Goal: Information Seeking & Learning: Check status

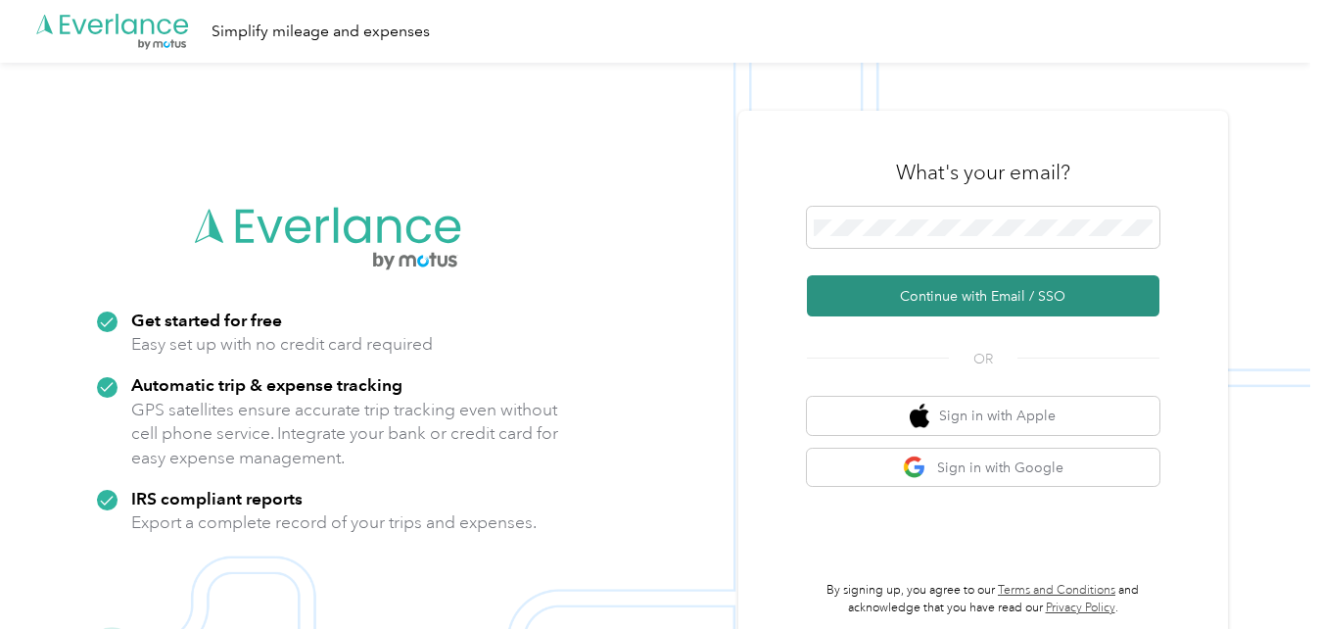
click at [955, 299] on button "Continue with Email / SSO" at bounding box center [983, 295] width 352 height 41
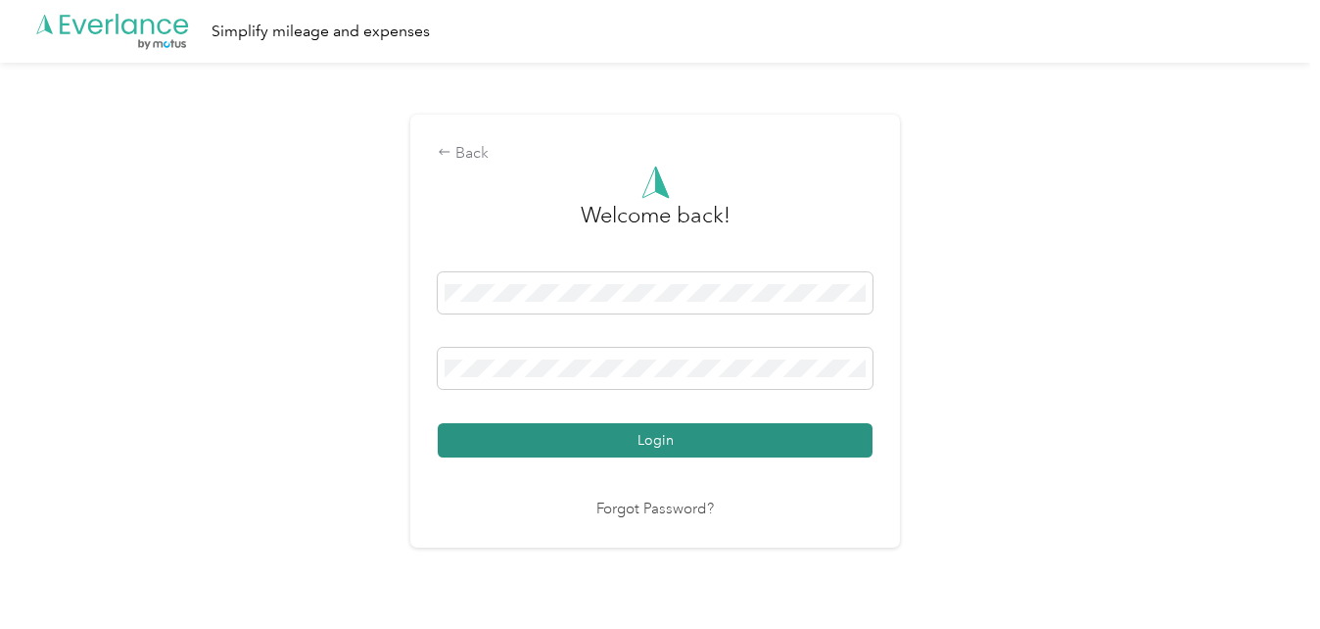
click at [726, 435] on button "Login" at bounding box center [655, 440] width 435 height 34
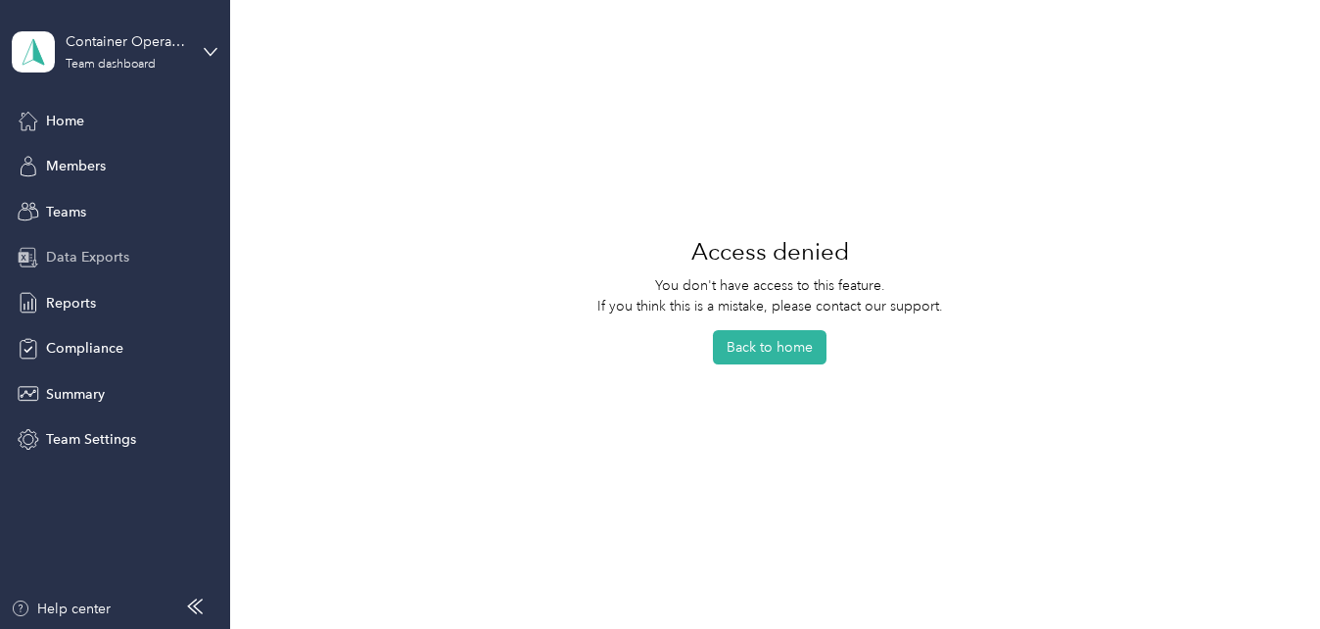
click at [105, 270] on div "Data Exports" at bounding box center [115, 257] width 206 height 35
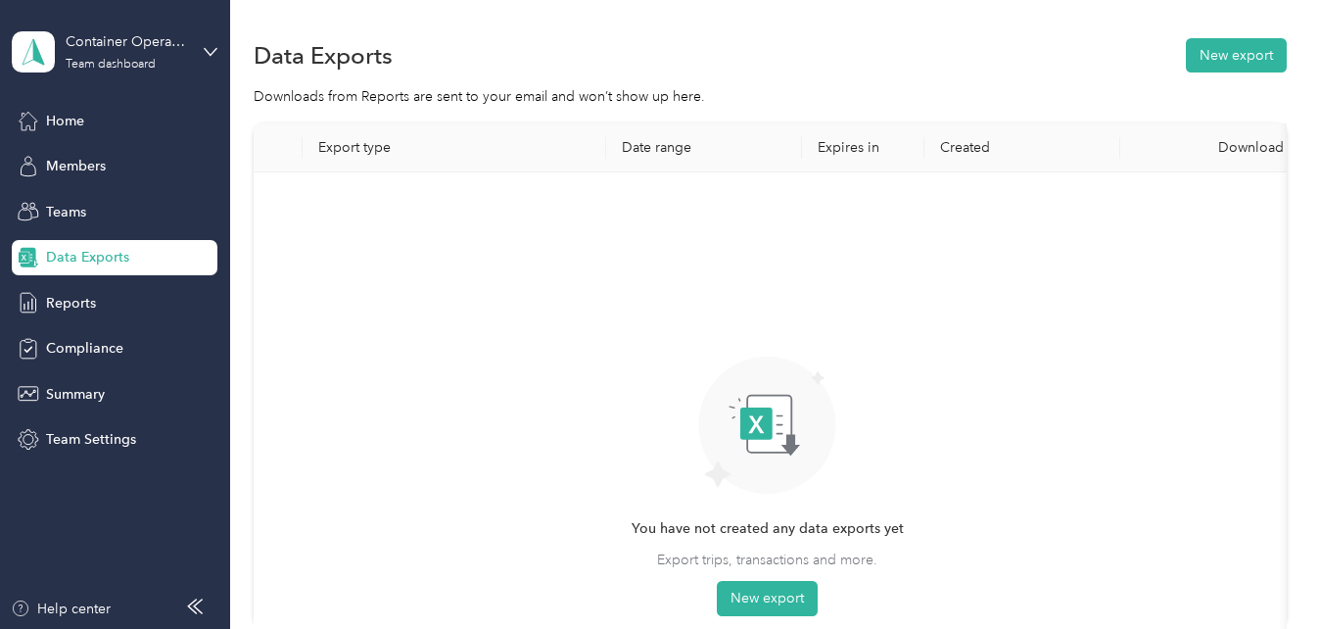
click at [113, 232] on div "Home Members Teams Data Exports Reports Compliance Summary Team Settings" at bounding box center [115, 280] width 206 height 354
click at [106, 219] on div "Teams" at bounding box center [115, 211] width 206 height 35
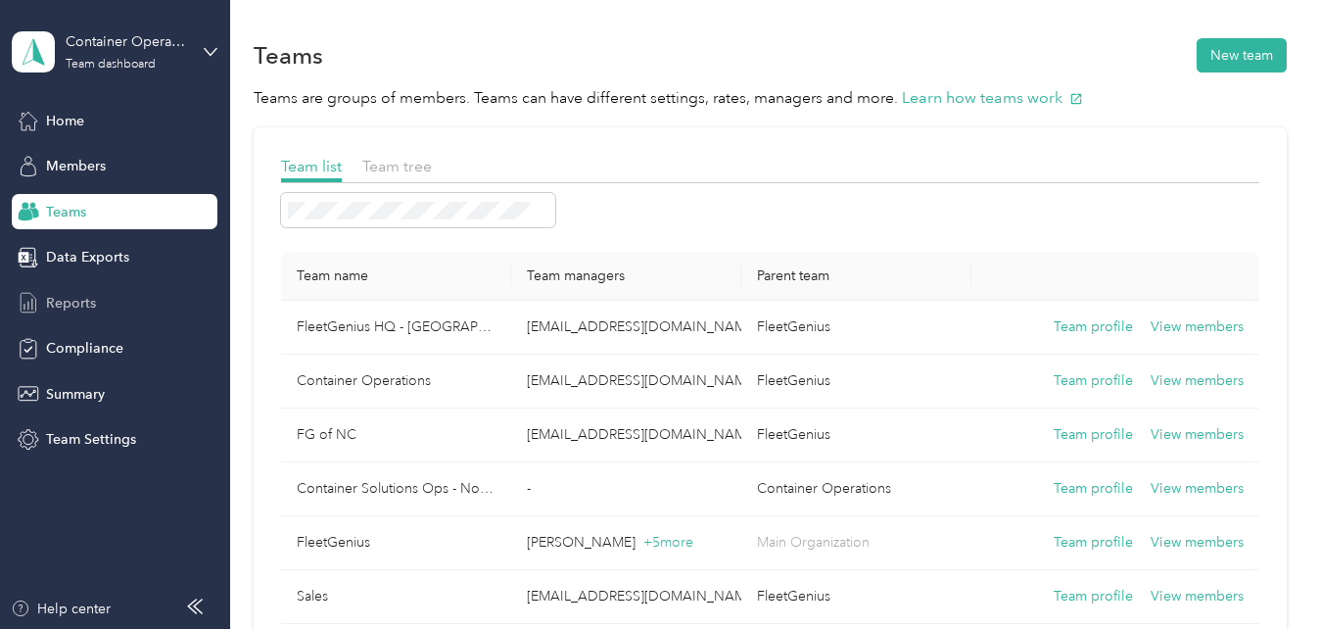
click at [73, 300] on span "Reports" at bounding box center [71, 303] width 50 height 21
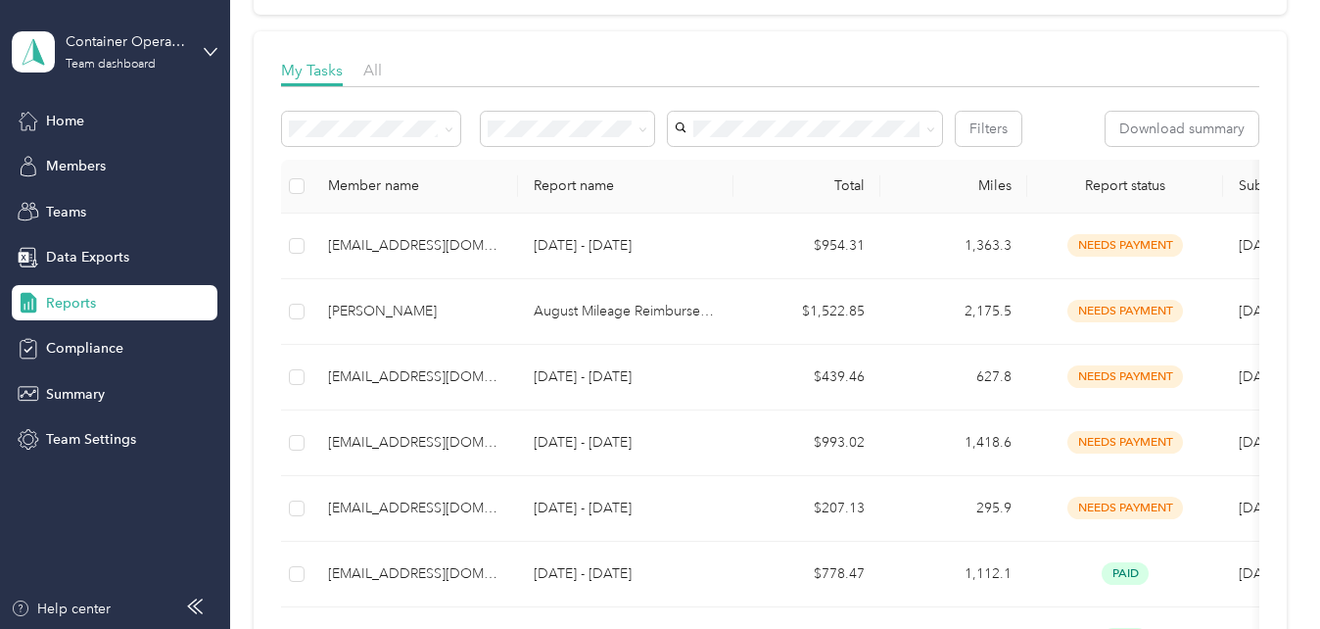
scroll to position [196, 0]
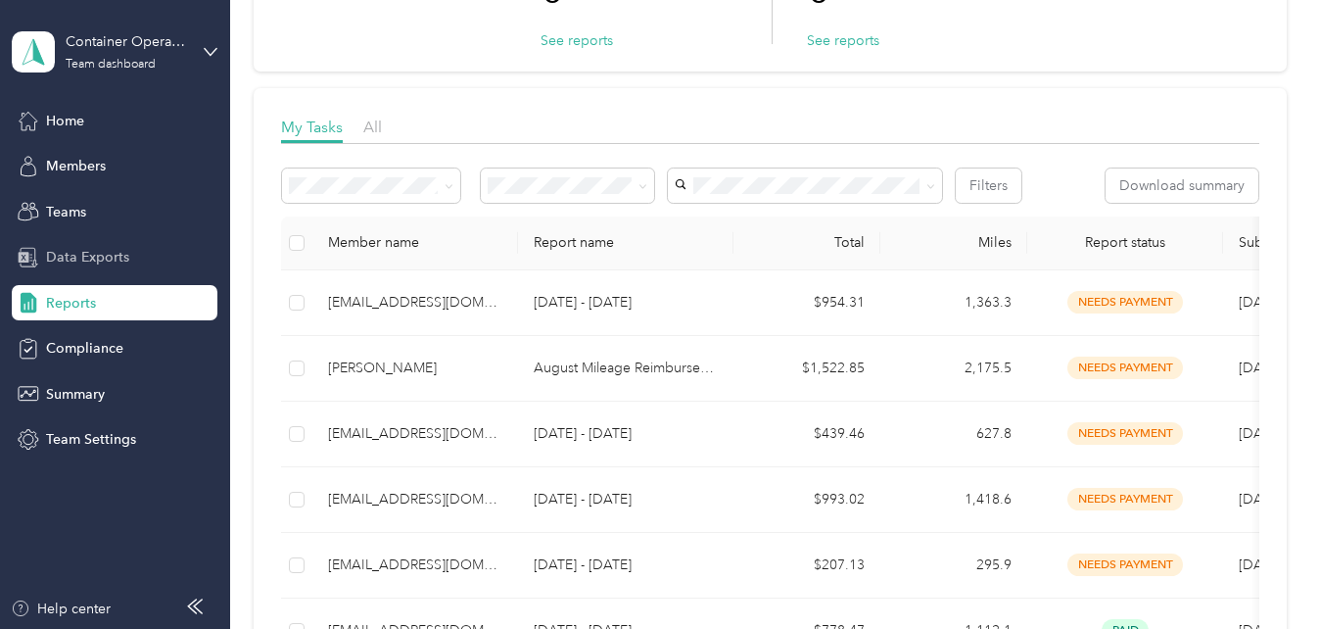
click at [70, 248] on span "Data Exports" at bounding box center [87, 257] width 83 height 21
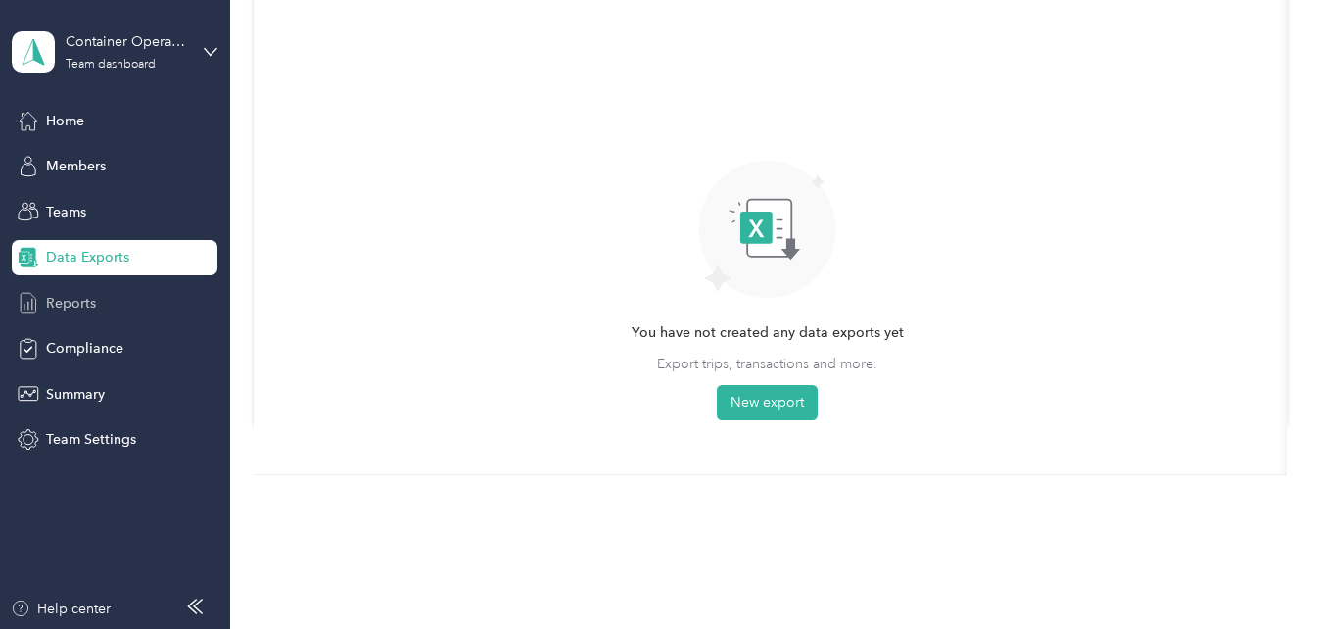
click at [82, 288] on div "Reports" at bounding box center [115, 302] width 206 height 35
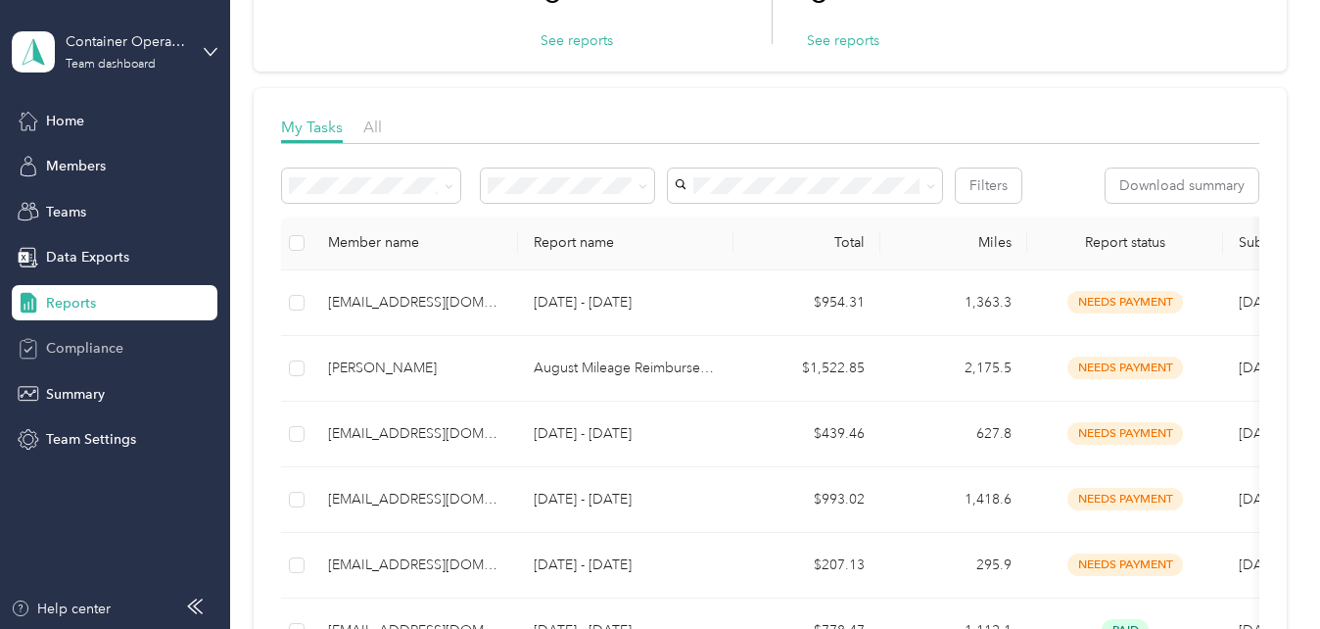
click at [100, 342] on span "Compliance" at bounding box center [84, 348] width 77 height 21
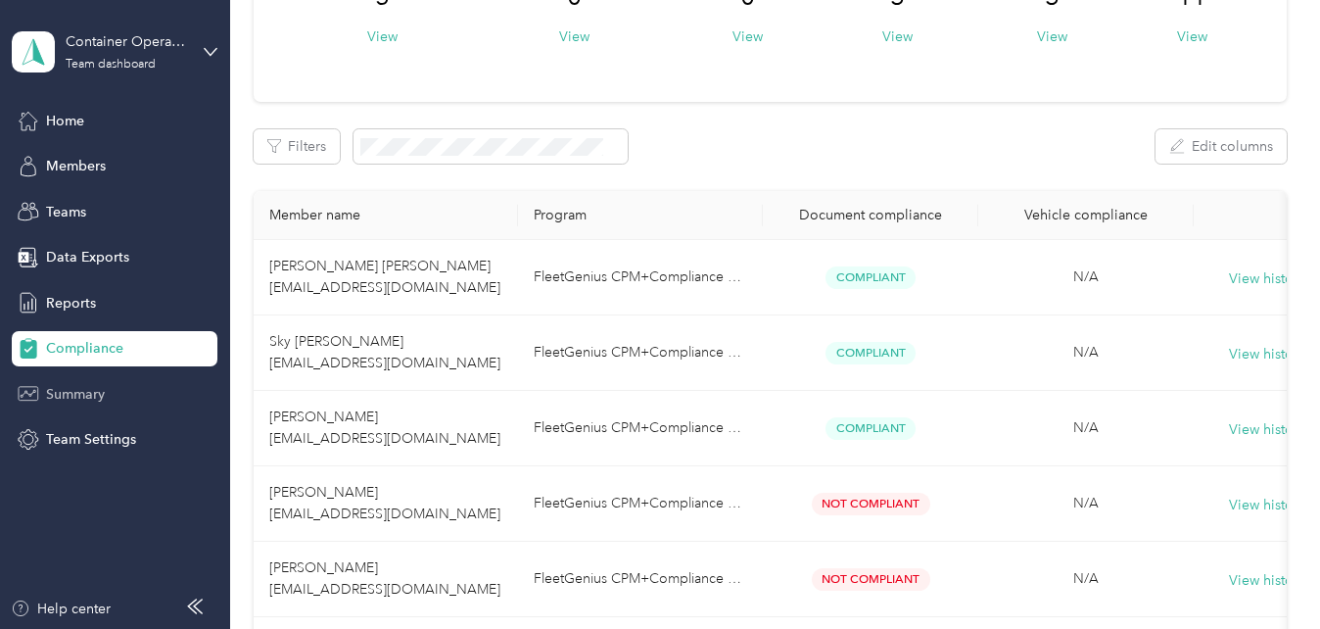
click at [103, 399] on span "Summary" at bounding box center [75, 394] width 59 height 21
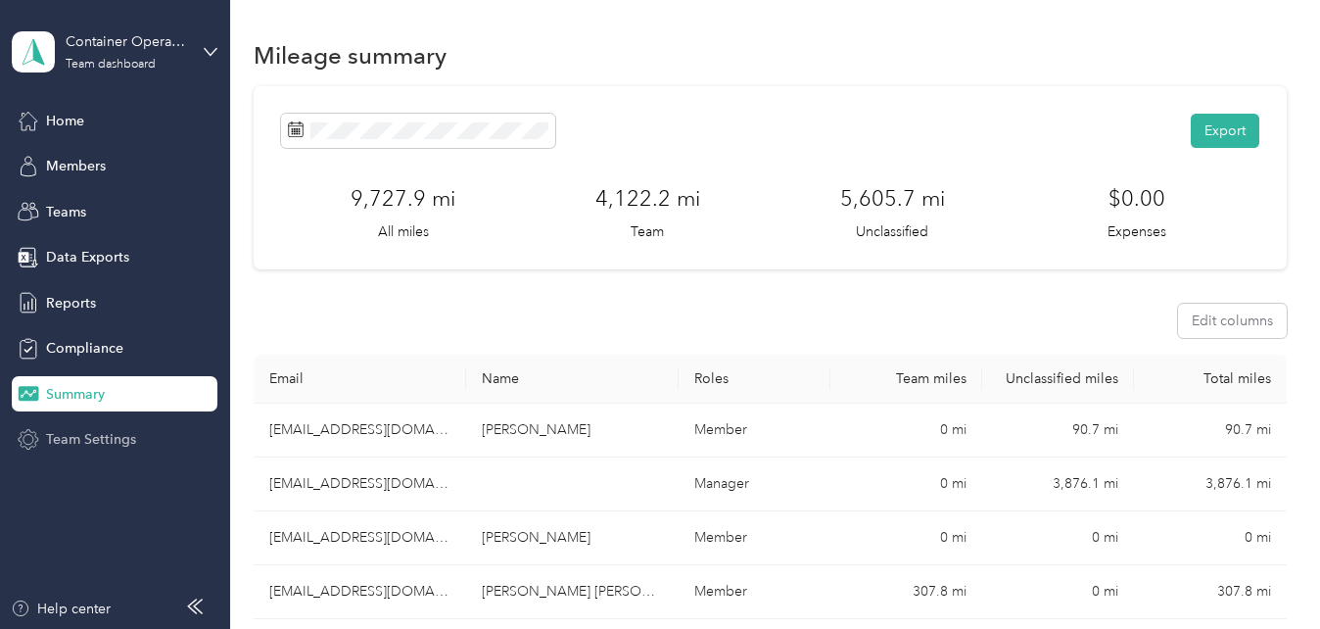
click at [95, 434] on span "Team Settings" at bounding box center [91, 439] width 90 height 21
click at [70, 309] on span "Reports" at bounding box center [71, 303] width 50 height 21
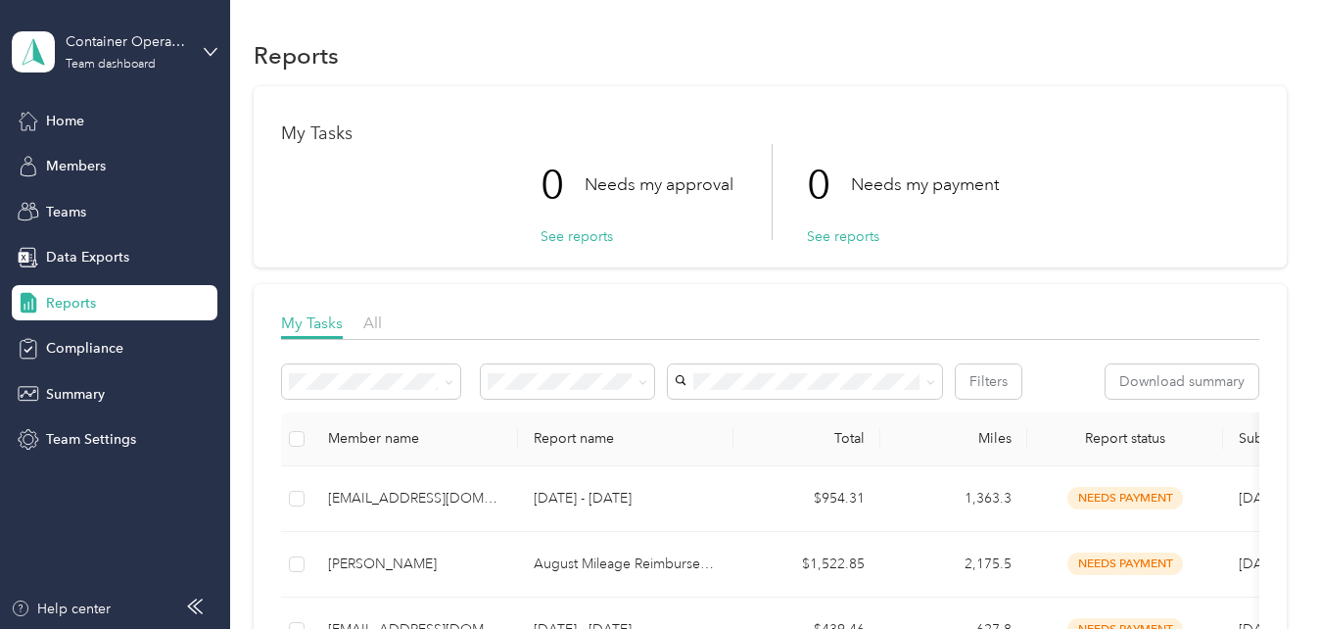
click at [122, 283] on div "Home Members Teams Data Exports Reports Compliance Summary Team Settings" at bounding box center [115, 280] width 206 height 354
click at [123, 262] on span "Data Exports" at bounding box center [87, 257] width 83 height 21
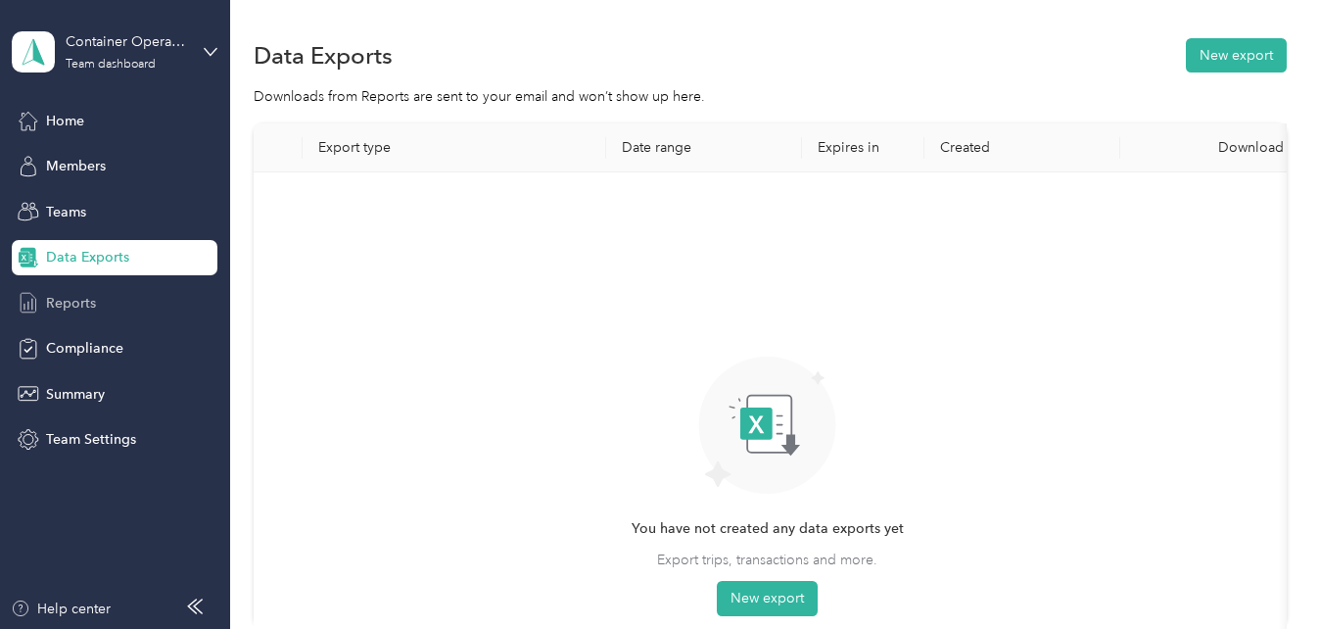
click at [127, 294] on div "Reports" at bounding box center [115, 302] width 206 height 35
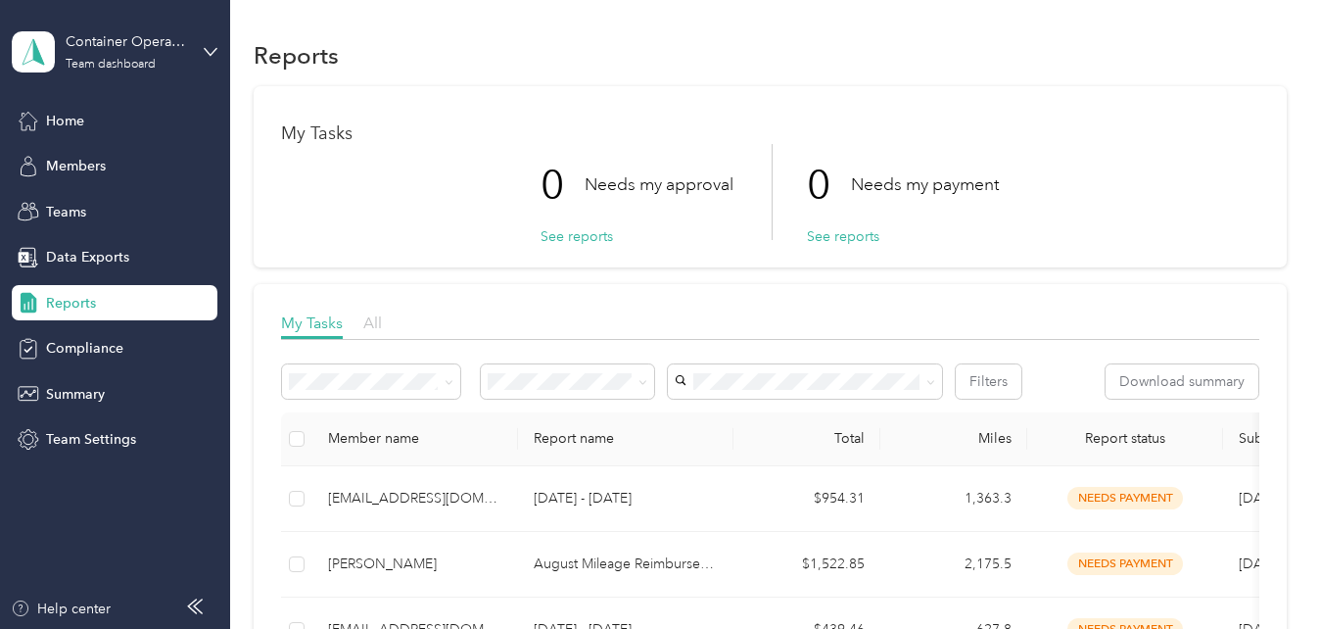
click at [379, 324] on span "All" at bounding box center [372, 322] width 19 height 19
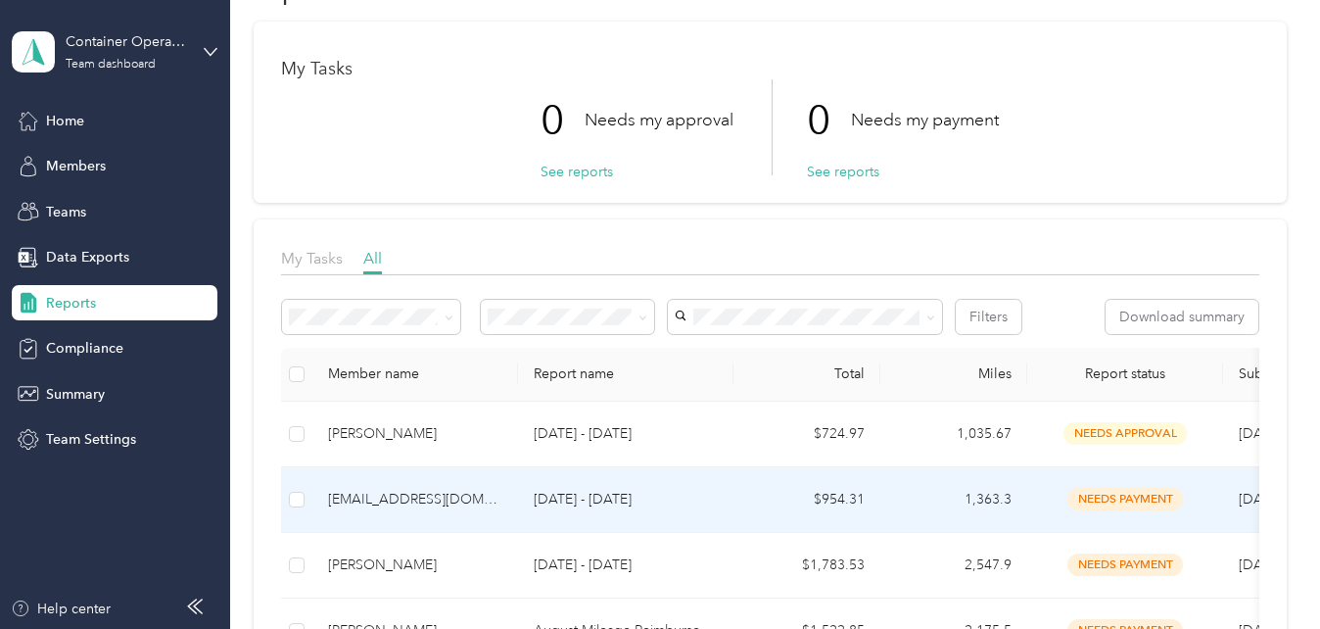
scroll to position [98, 0]
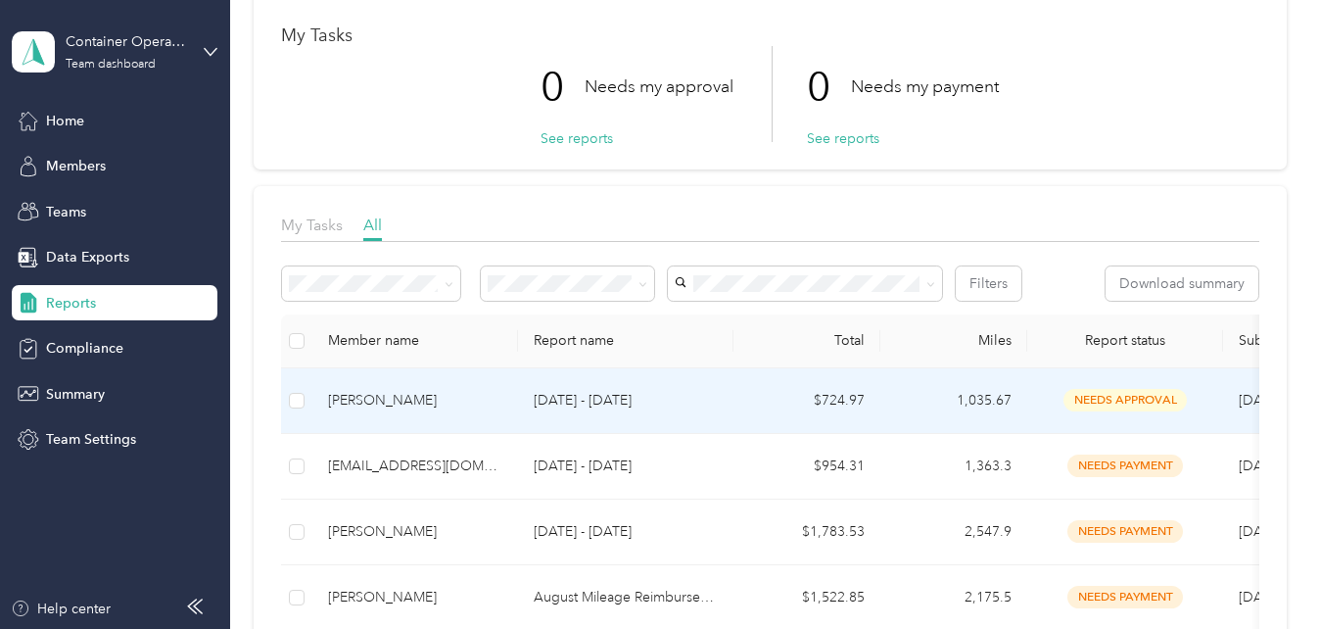
click at [416, 394] on div "[PERSON_NAME]" at bounding box center [415, 401] width 174 height 22
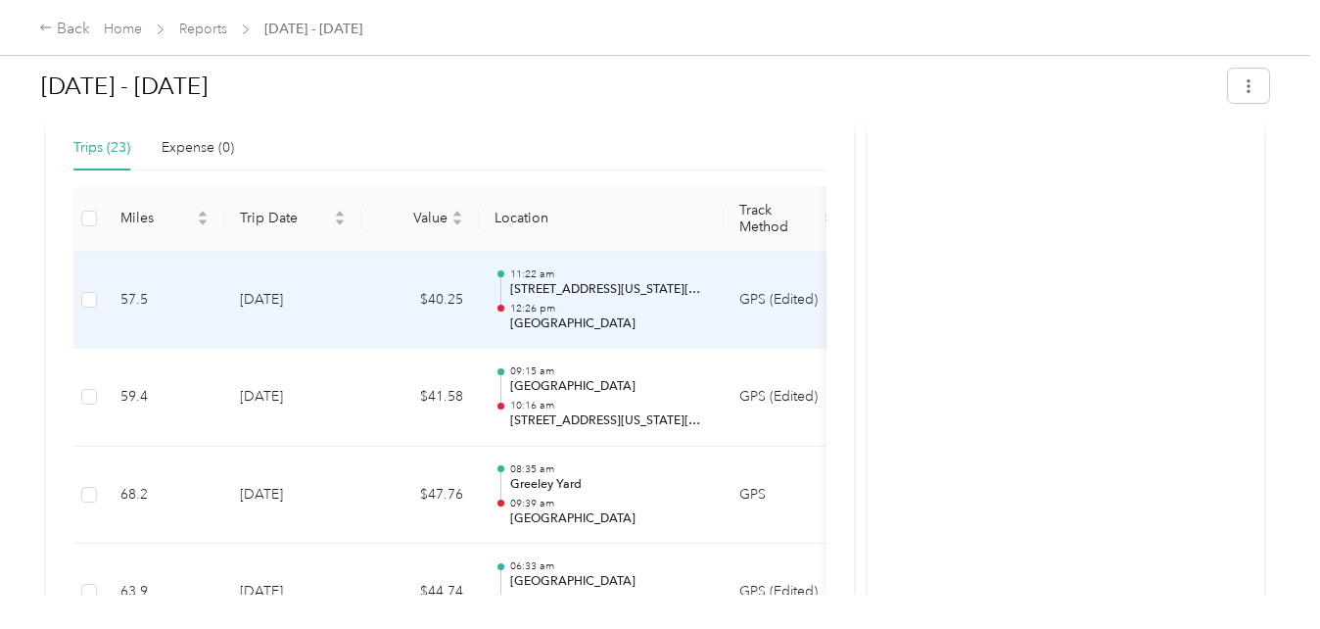
scroll to position [490, 0]
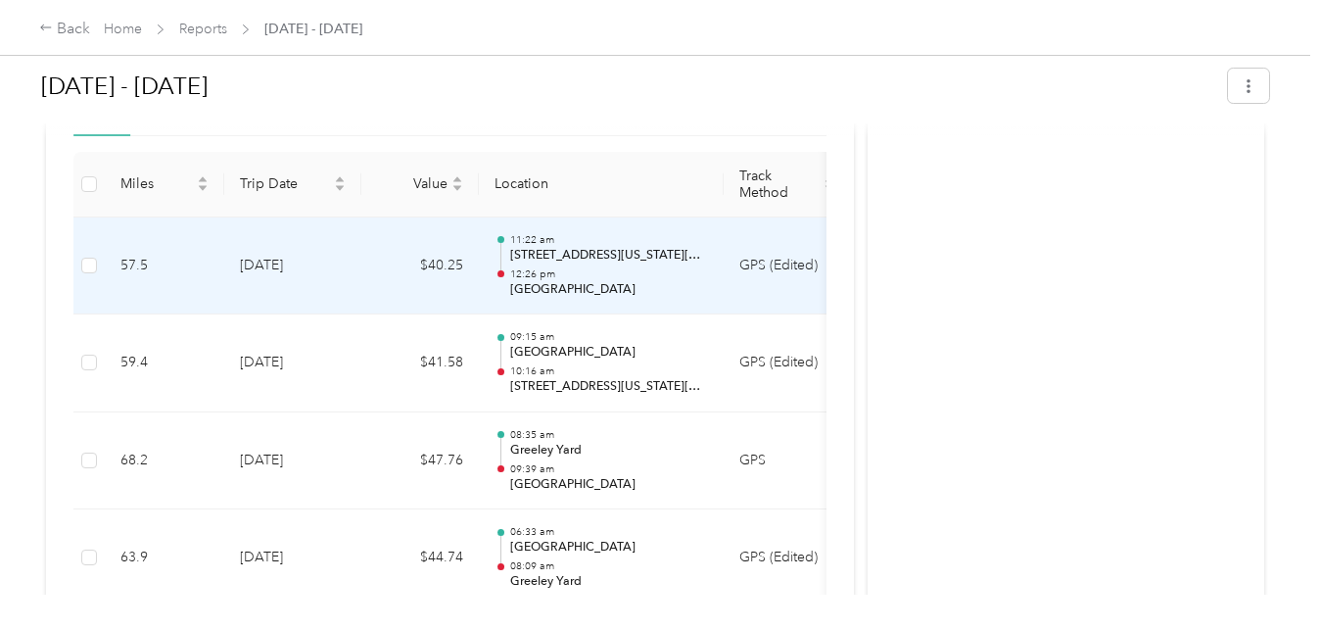
click at [641, 254] on p "[STREET_ADDRESS][US_STATE][US_STATE]" at bounding box center [609, 256] width 198 height 18
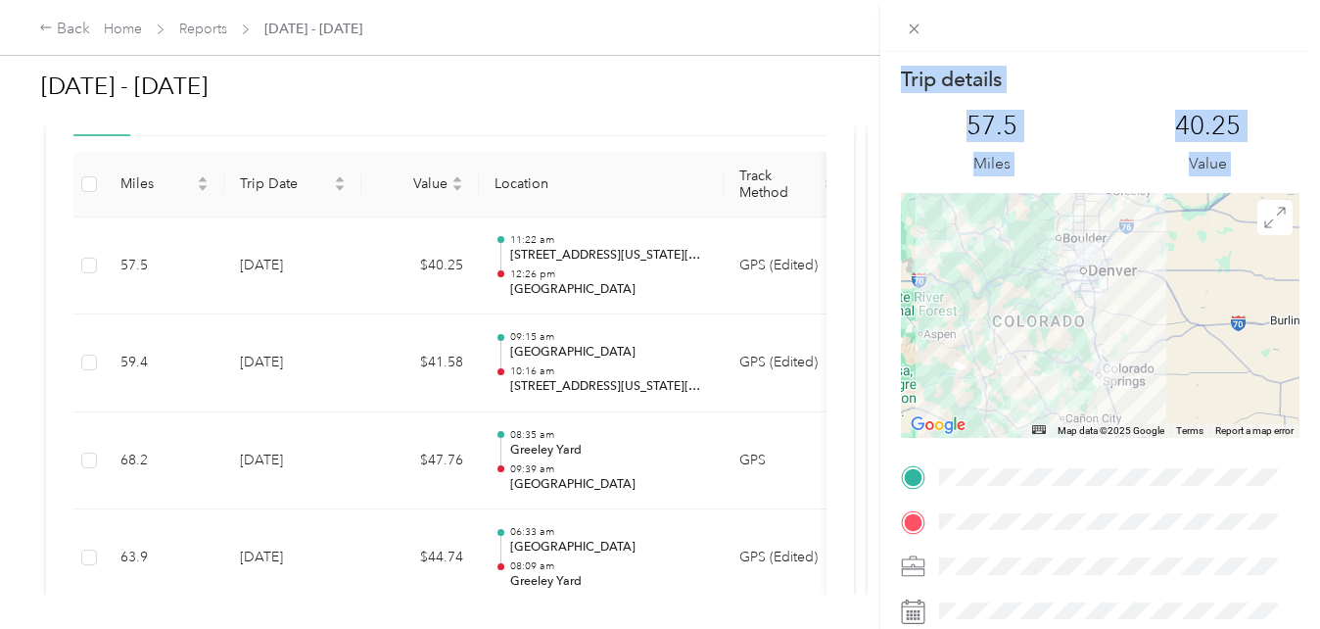
drag, startPoint x: 861, startPoint y: 398, endPoint x: 889, endPoint y: 477, distance: 84.2
click at [889, 475] on div "Trip details This trip cannot be edited because it is either under review, appr…" at bounding box center [660, 314] width 1320 height 629
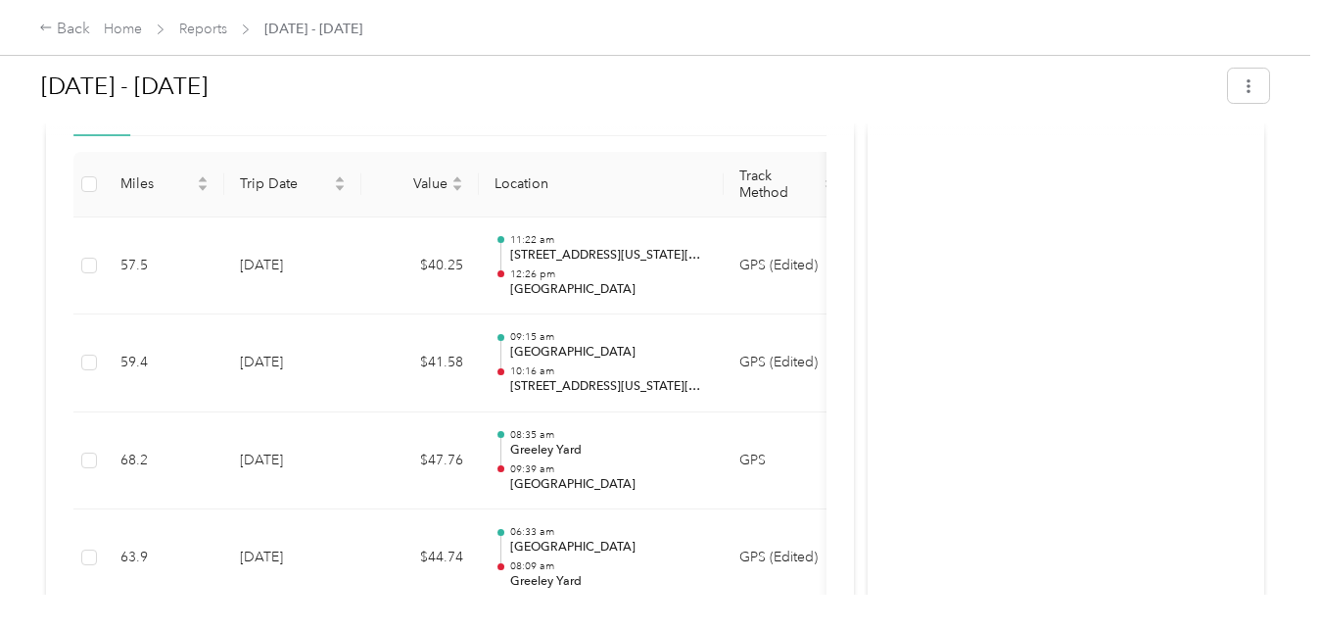
click at [552, 40] on div "Back Home Reports [DATE] - [DATE]" at bounding box center [660, 27] width 1320 height 55
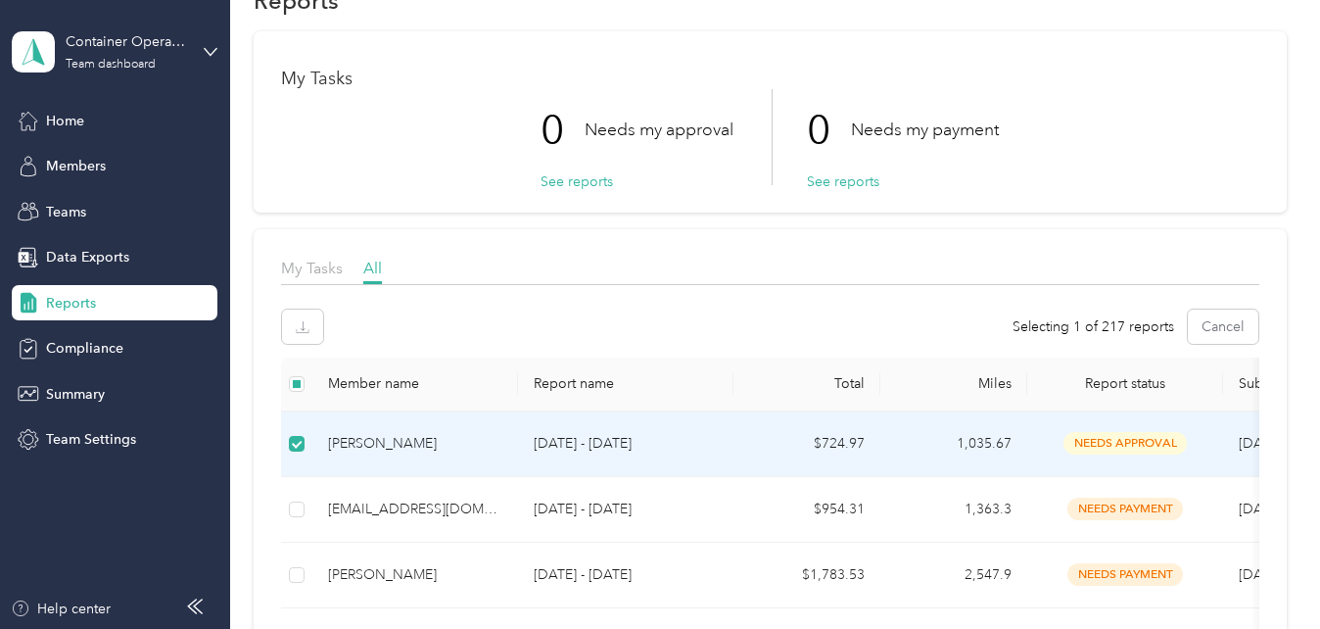
scroll to position [98, 0]
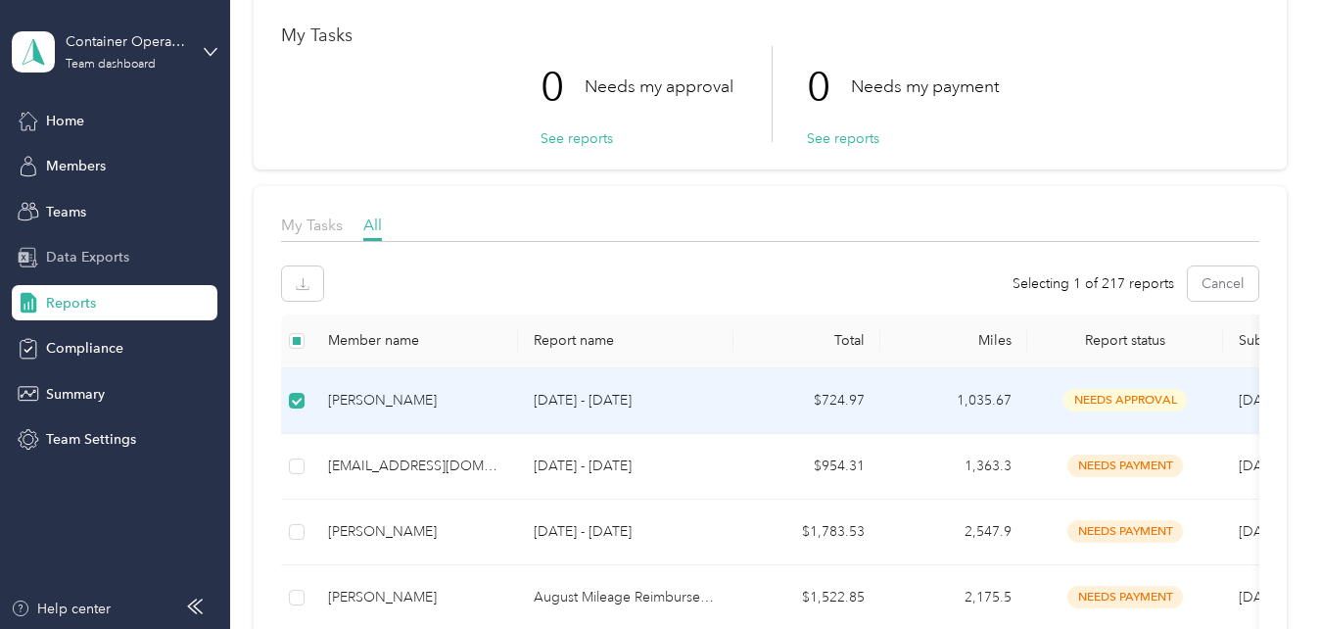
click at [97, 260] on span "Data Exports" at bounding box center [87, 257] width 83 height 21
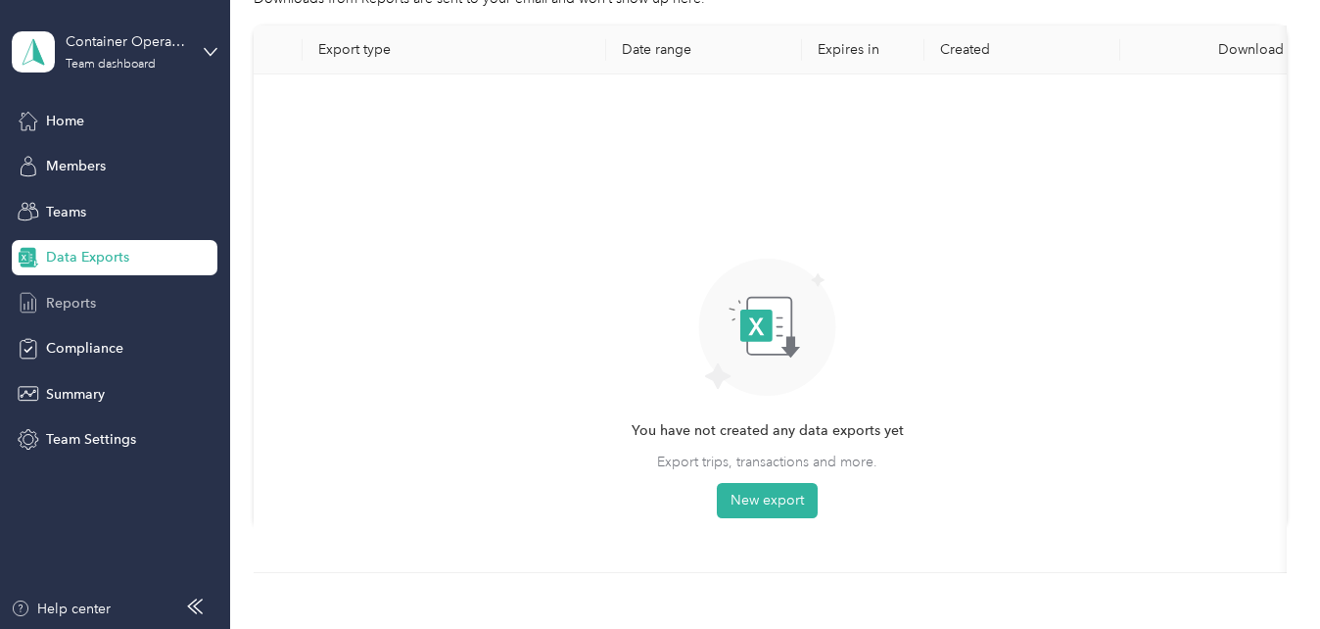
click at [80, 290] on div "Reports" at bounding box center [115, 302] width 206 height 35
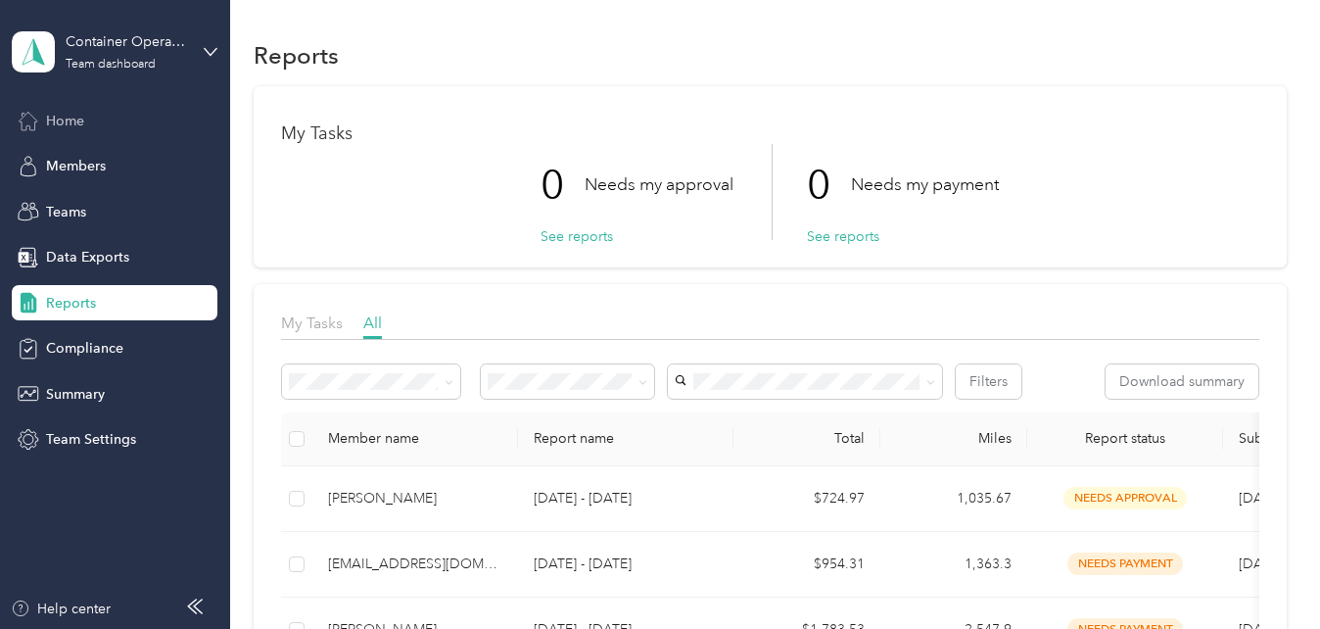
click at [73, 117] on span "Home" at bounding box center [65, 121] width 38 height 21
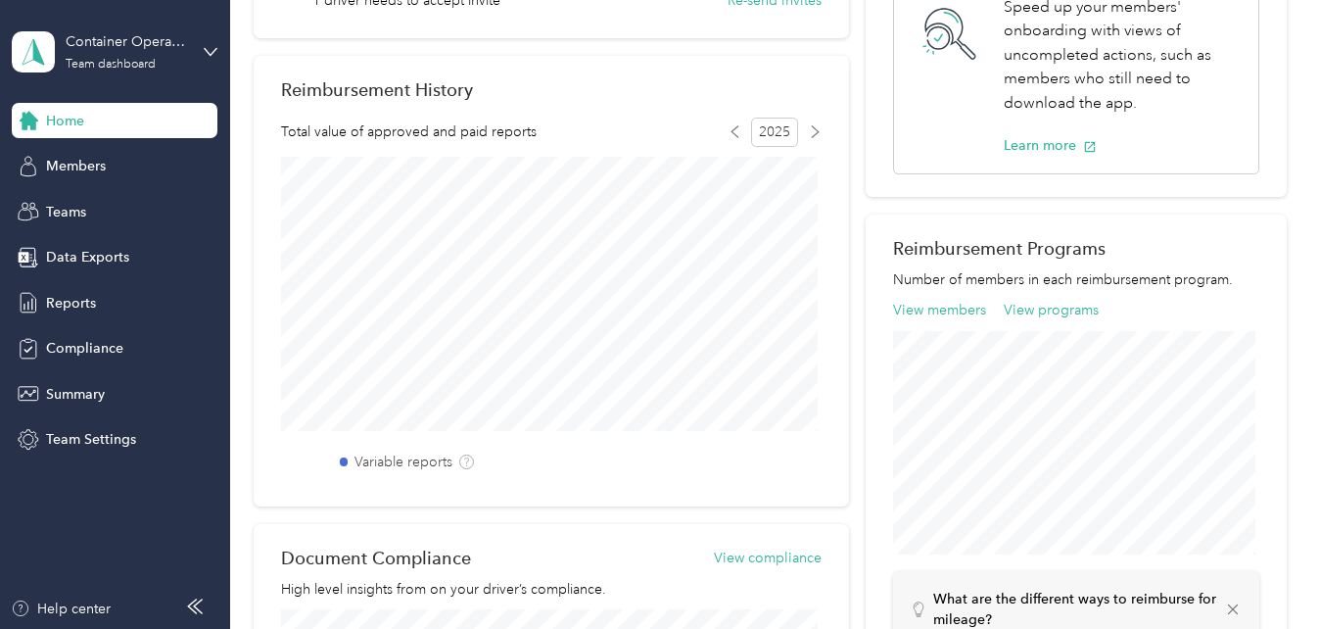
scroll to position [587, 0]
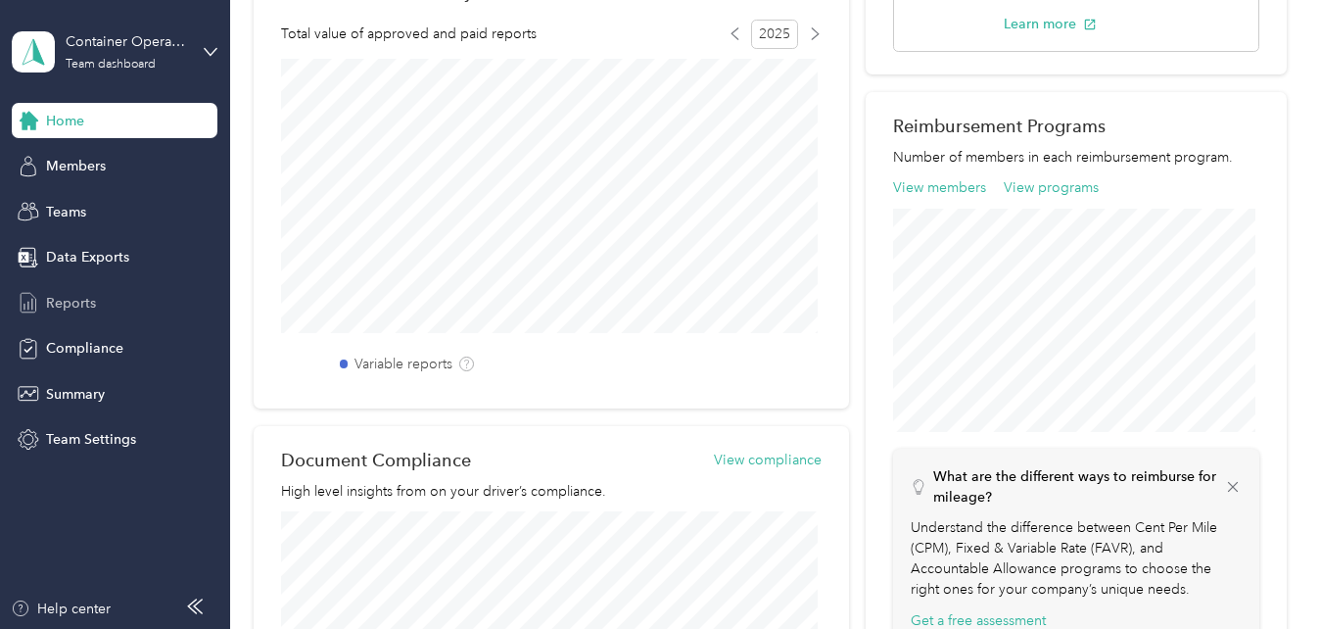
click at [89, 303] on span "Reports" at bounding box center [71, 303] width 50 height 21
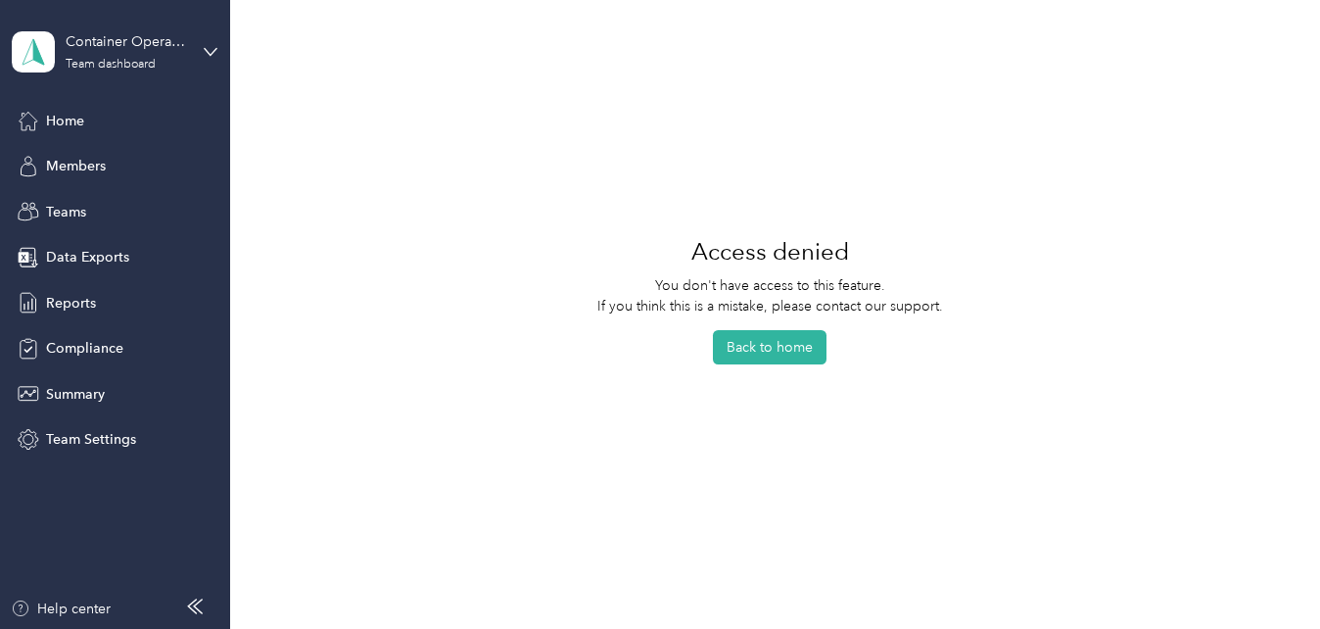
click at [766, 309] on p "You don't have access to this feature. If you think this is a mistake, please c…" at bounding box center [770, 295] width 346 height 41
click at [768, 345] on button "Back to home" at bounding box center [770, 347] width 114 height 34
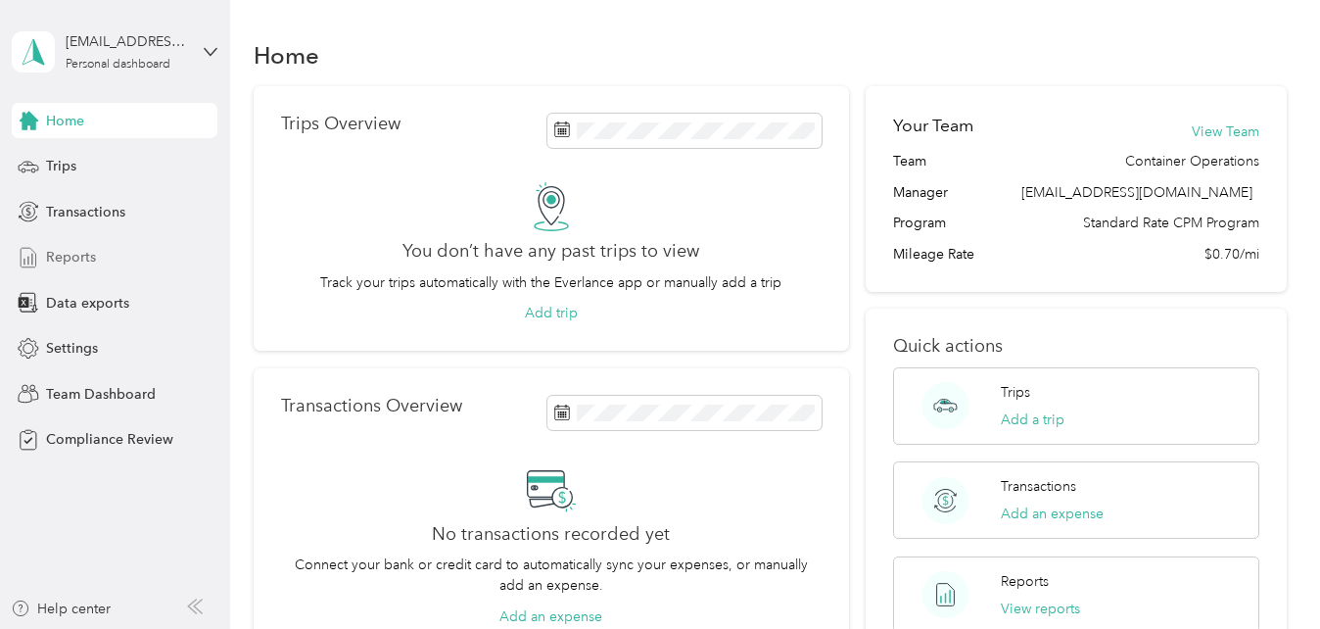
click at [74, 250] on span "Reports" at bounding box center [71, 257] width 50 height 21
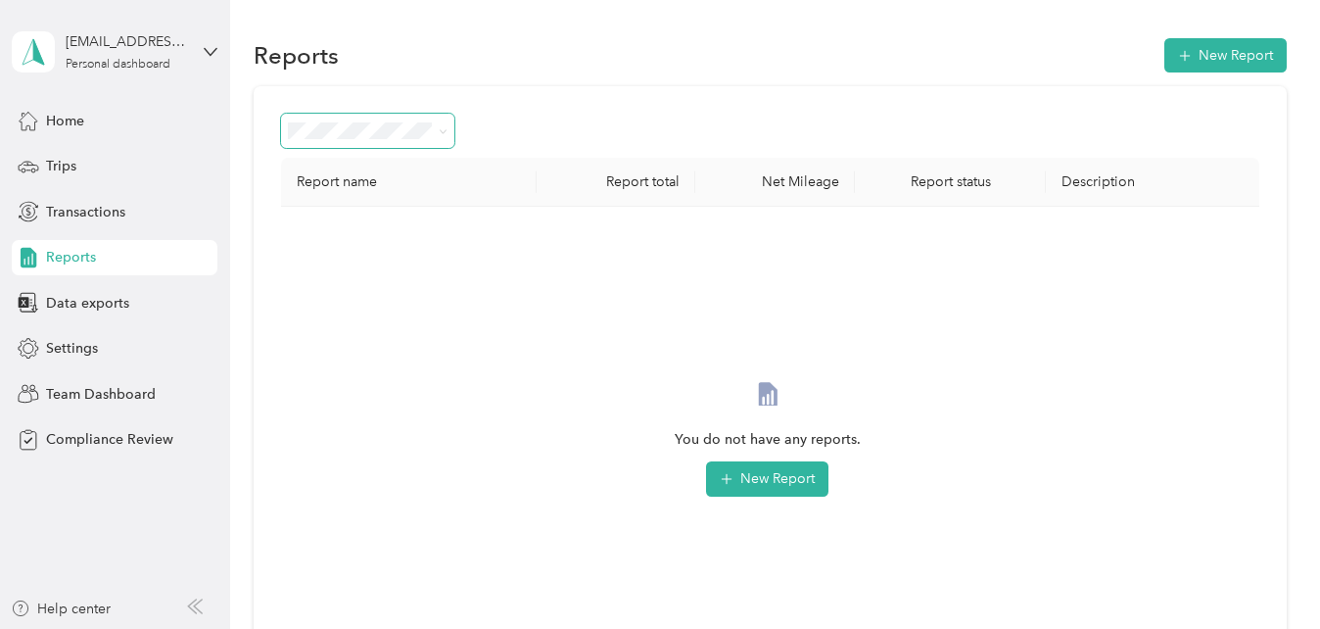
click at [445, 135] on icon at bounding box center [443, 131] width 9 height 9
click at [476, 251] on div "You do not have any reports. New Report" at bounding box center [767, 455] width 941 height 466
click at [132, 211] on div "Transactions" at bounding box center [115, 211] width 206 height 35
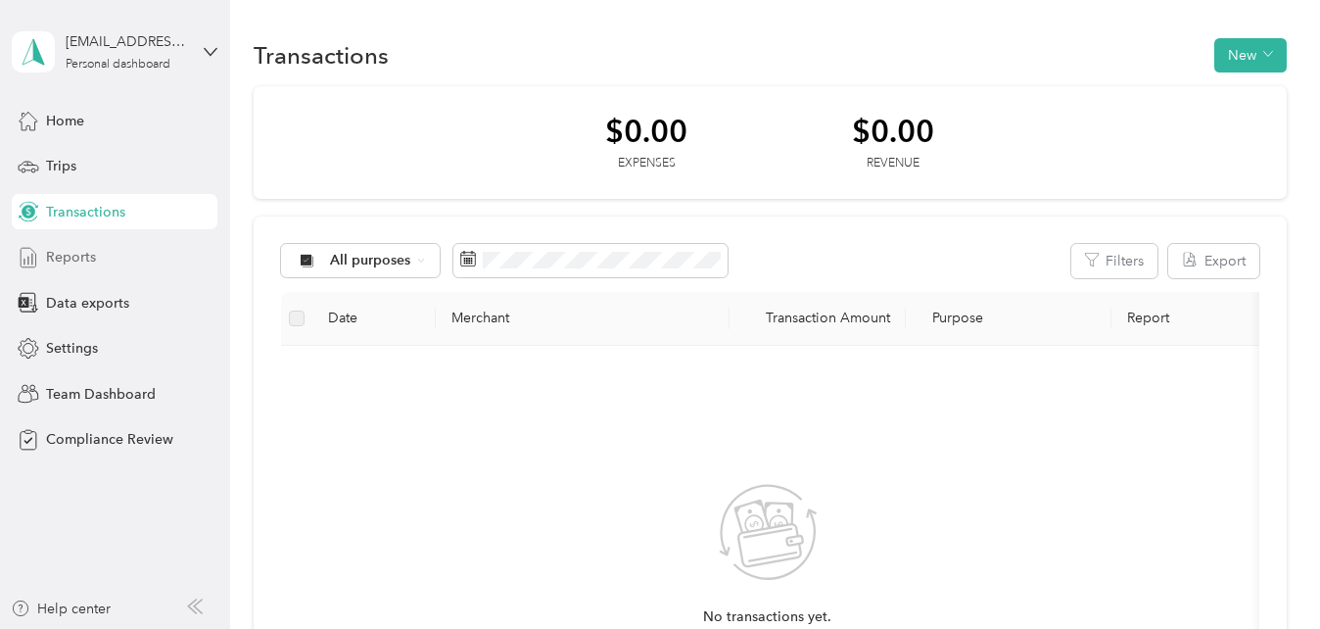
click at [84, 263] on span "Reports" at bounding box center [71, 257] width 50 height 21
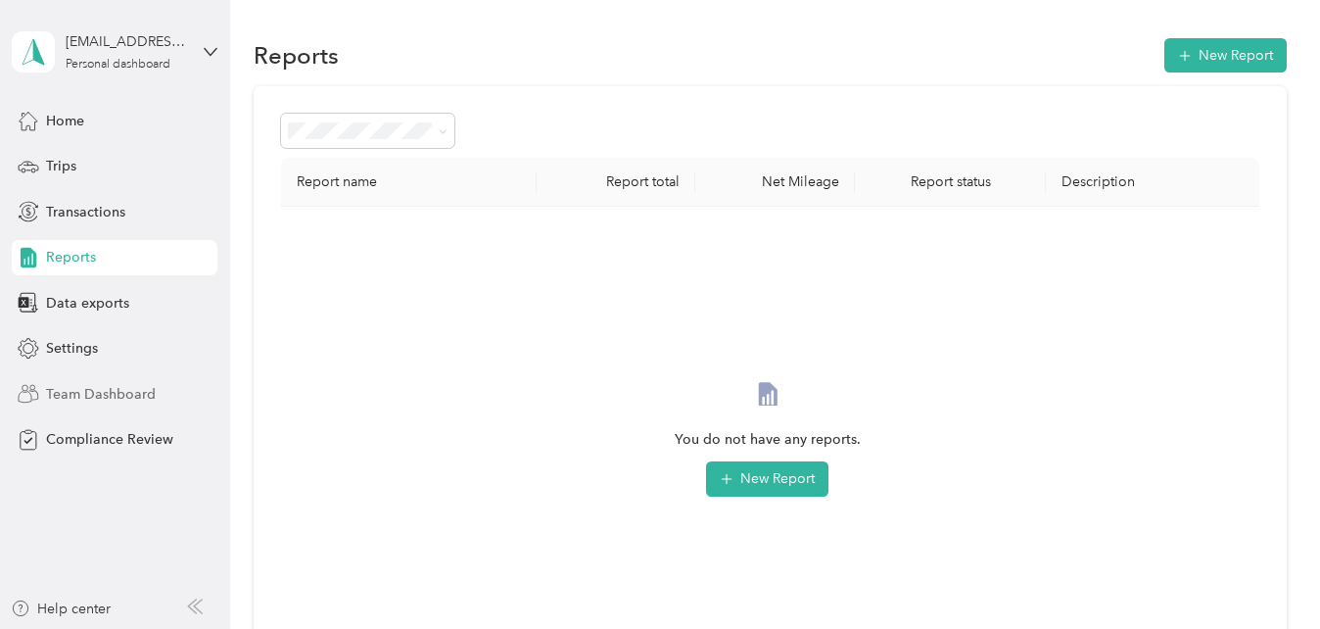
click at [108, 393] on span "Team Dashboard" at bounding box center [101, 394] width 110 height 21
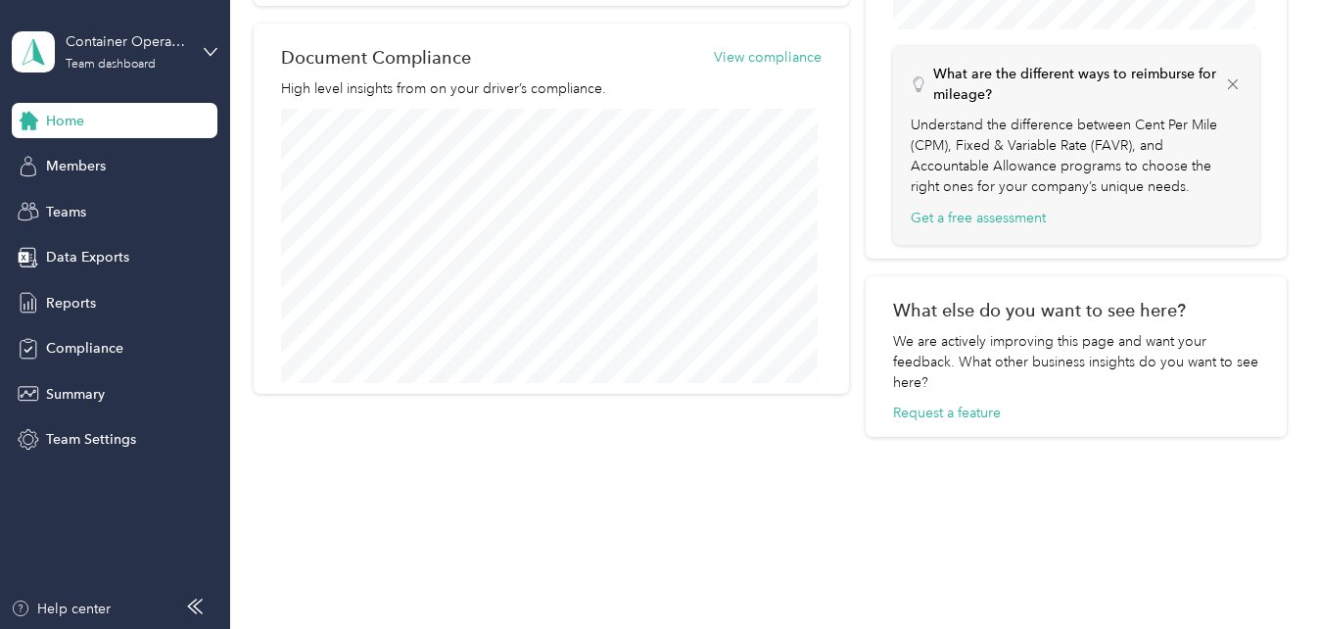
scroll to position [1001, 0]
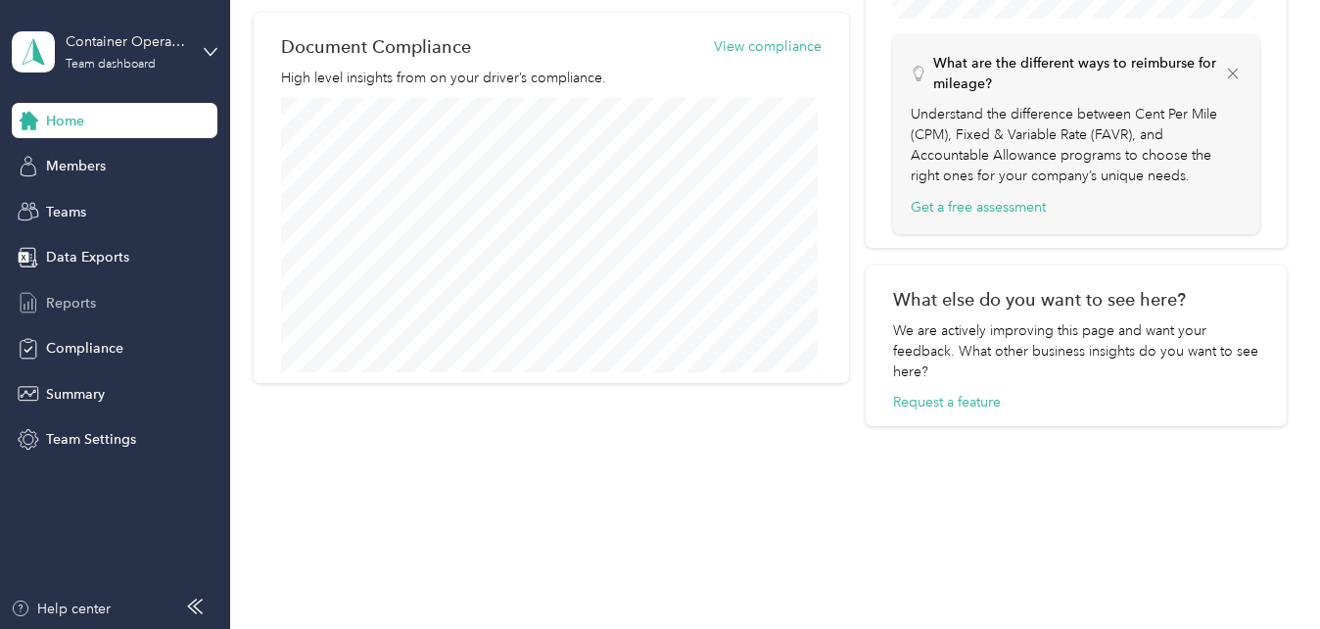
click at [83, 300] on span "Reports" at bounding box center [71, 303] width 50 height 21
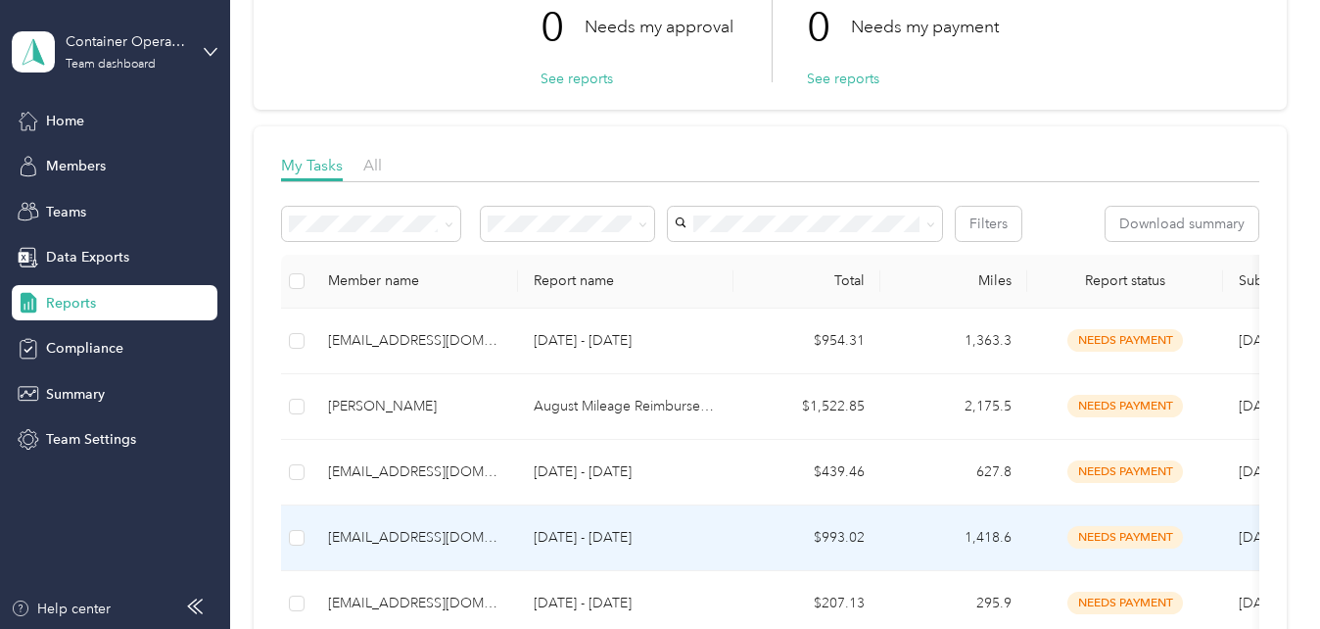
scroll to position [98, 0]
